Goal: Information Seeking & Learning: Learn about a topic

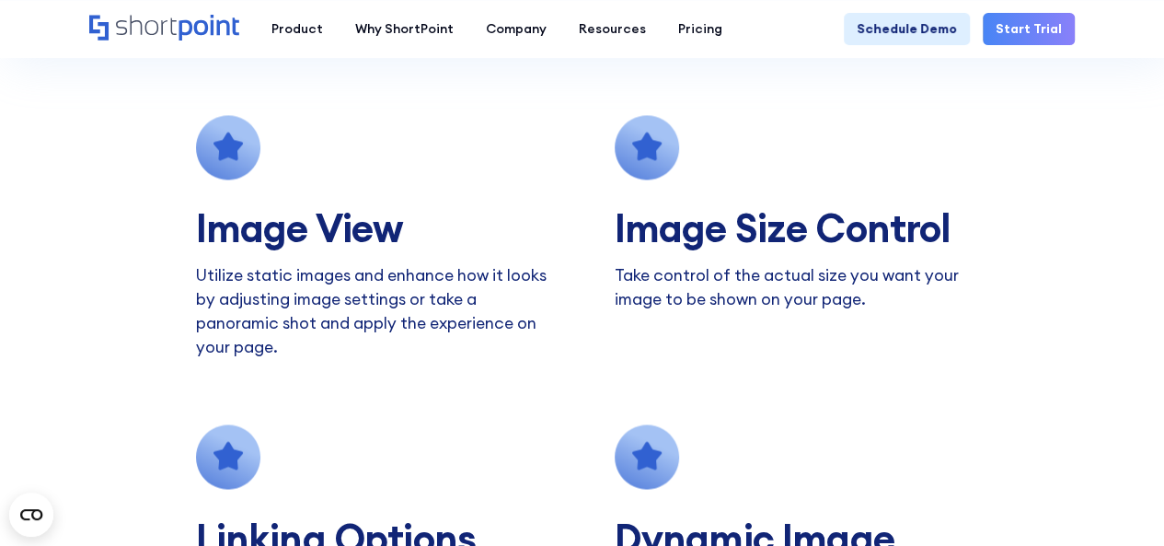
scroll to position [1280, 0]
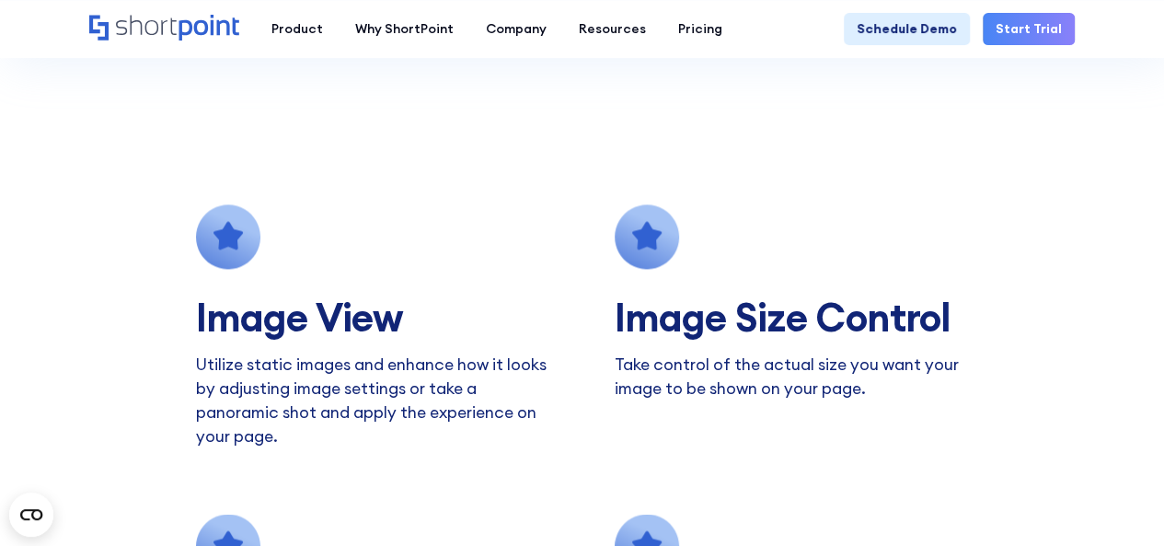
click at [773, 288] on div "Image Size Control Take control of the actual size you want your image to be sh…" at bounding box center [792, 326] width 354 height 244
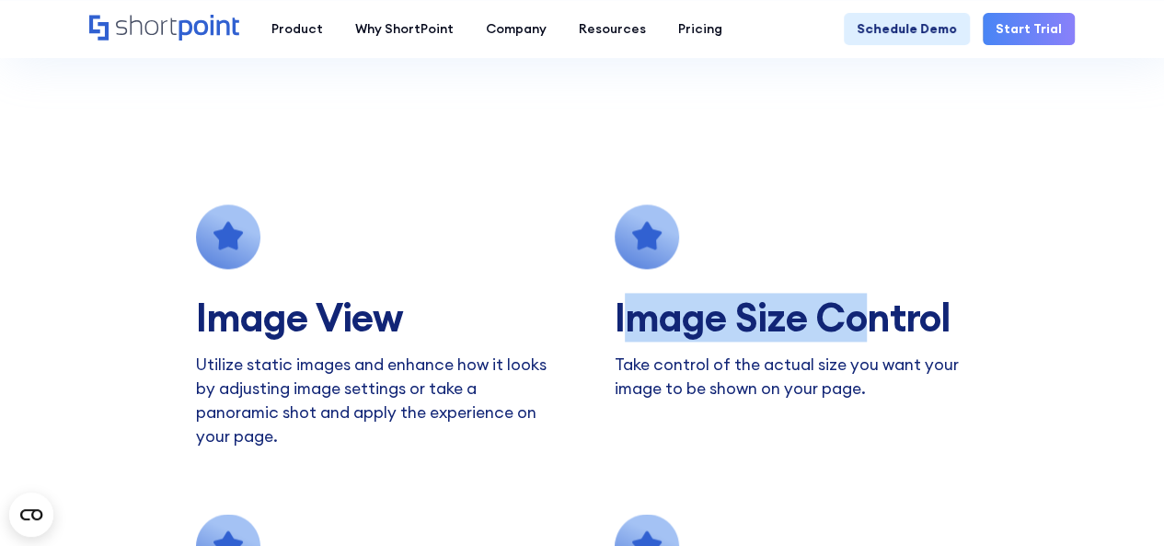
drag, startPoint x: 637, startPoint y: 299, endPoint x: 910, endPoint y: 305, distance: 273.4
click at [908, 305] on h2 "Image Size Control" at bounding box center [811, 317] width 393 height 42
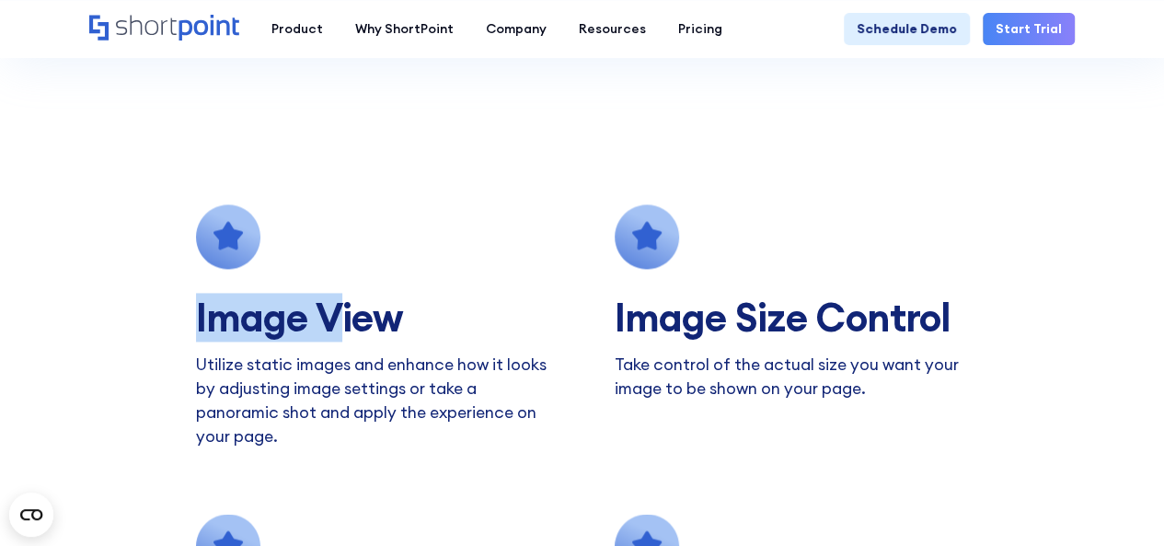
drag, startPoint x: 177, startPoint y: 319, endPoint x: 381, endPoint y: 322, distance: 204.3
click at [372, 319] on section "Image View Utilize static images and enhance how it looks by adjusting image se…" at bounding box center [582, 501] width 1164 height 853
click at [382, 322] on h2 "Image View" at bounding box center [392, 317] width 393 height 42
click at [212, 249] on icon at bounding box center [227, 236] width 64 height 64
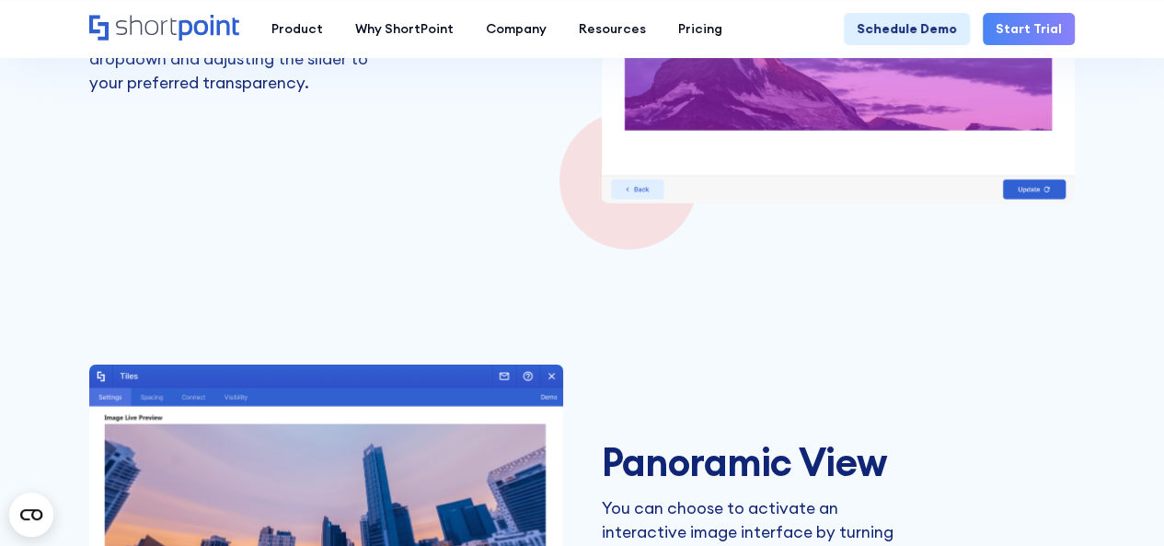
scroll to position [2568, 0]
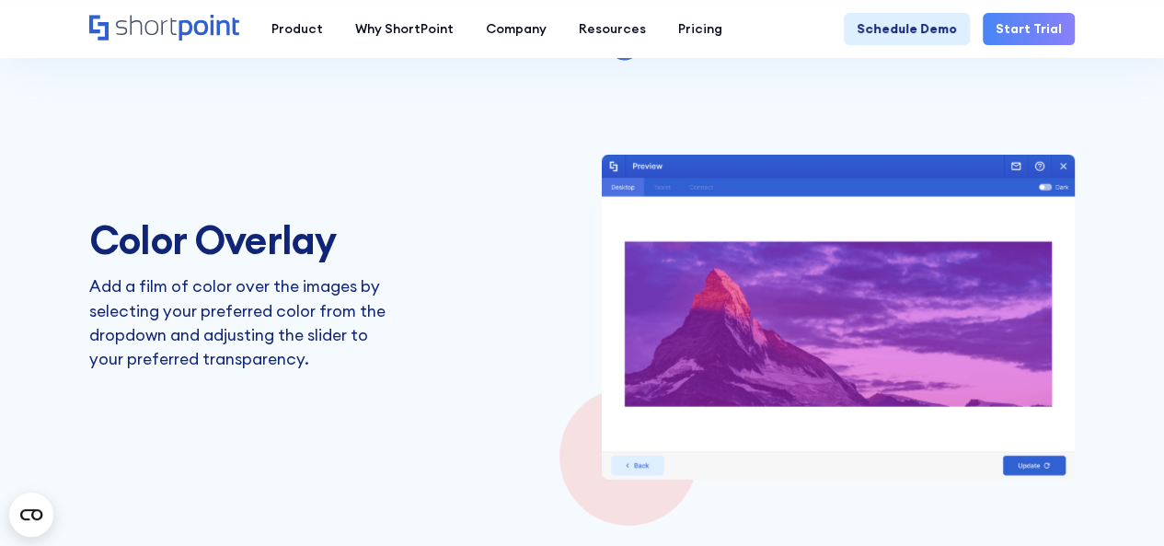
click at [766, 354] on img at bounding box center [839, 317] width 474 height 324
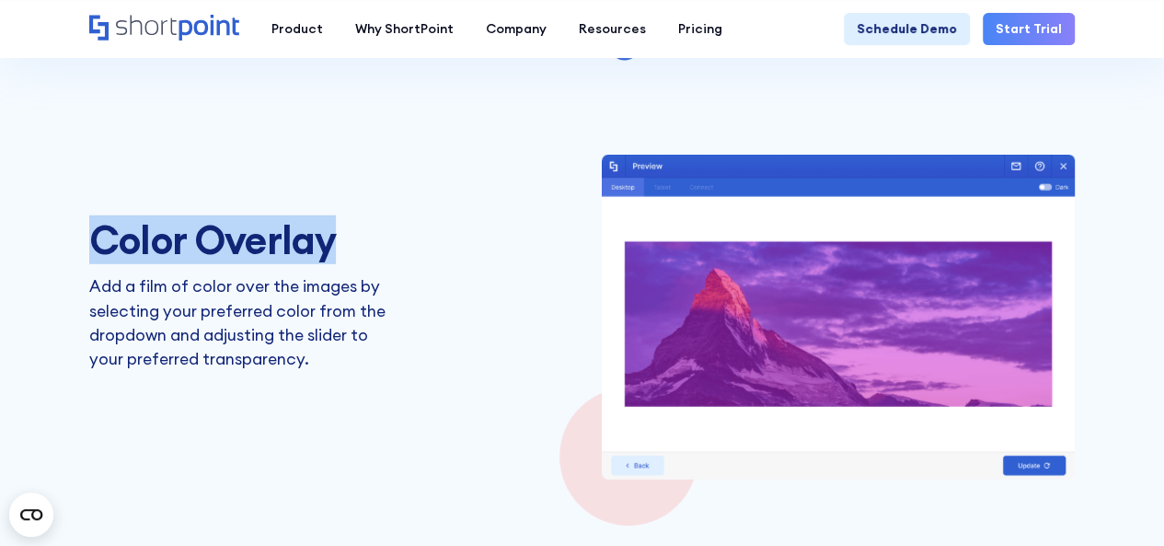
drag, startPoint x: 88, startPoint y: 200, endPoint x: 480, endPoint y: 224, distance: 392.8
drag, startPoint x: 480, startPoint y: 224, endPoint x: 394, endPoint y: 241, distance: 88.3
click at [479, 224] on div "Color Overlay Add a film of color over the images by selecting your preferred c…" at bounding box center [582, 317] width 986 height 324
click at [154, 235] on h3 "Color Overlay" at bounding box center [243, 240] width 309 height 42
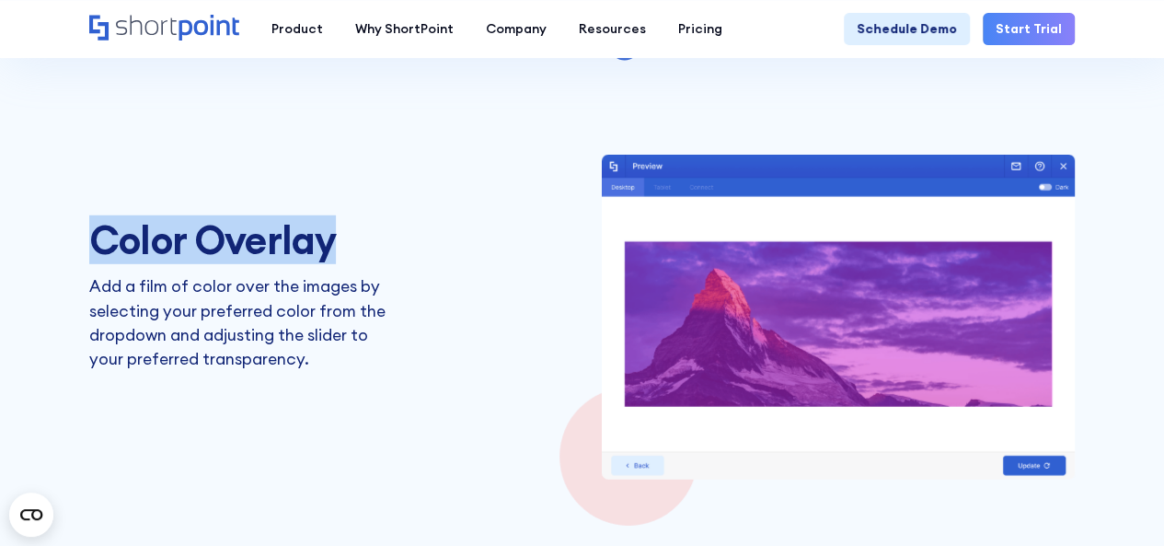
drag, startPoint x: 85, startPoint y: 241, endPoint x: 398, endPoint y: 241, distance: 313.8
click at [398, 241] on div "Color Overlay Add a film of color over the images by selecting your preferred c…" at bounding box center [582, 317] width 986 height 324
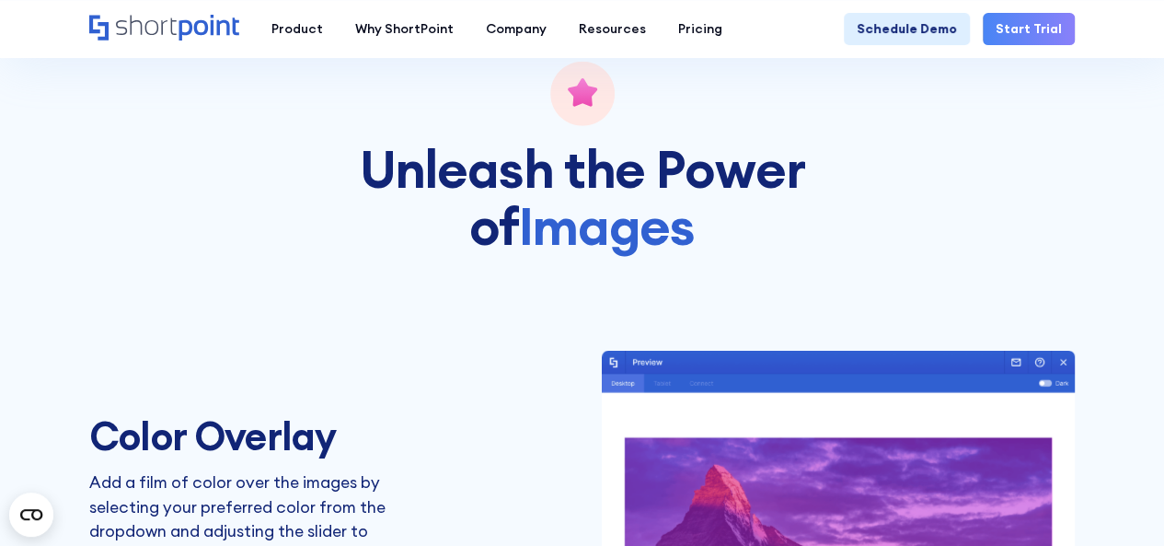
scroll to position [3151, 0]
